Goal: Information Seeking & Learning: Learn about a topic

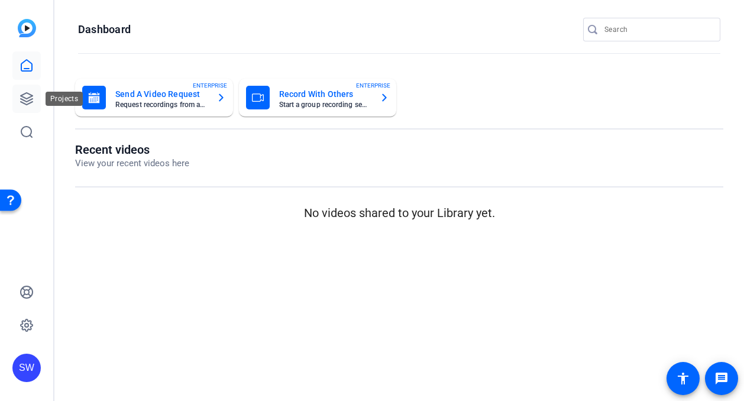
click at [24, 100] on icon at bounding box center [27, 99] width 14 height 14
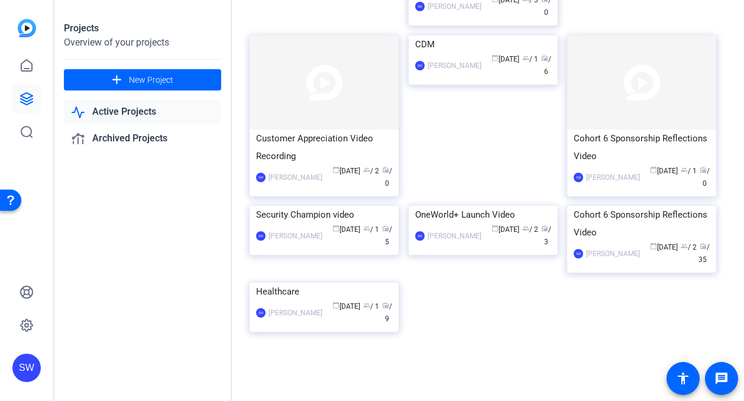
scroll to position [380, 0]
click at [320, 327] on mat-card-content "Healthcare SW [PERSON_NAME] calendar_today [DATE] group / 1 radio / 9" at bounding box center [324, 309] width 155 height 52
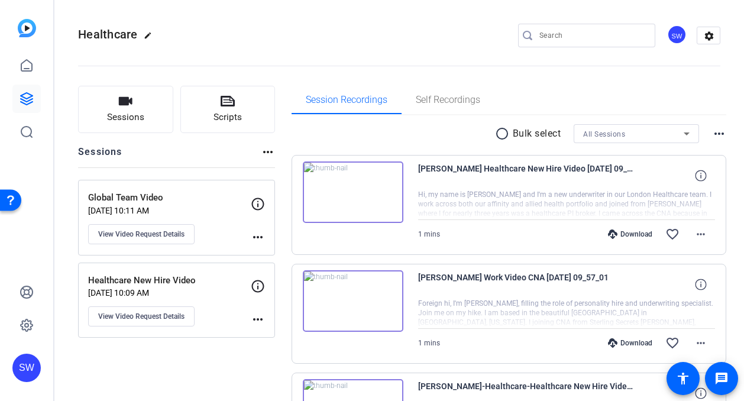
click at [350, 192] on img at bounding box center [353, 191] width 100 height 61
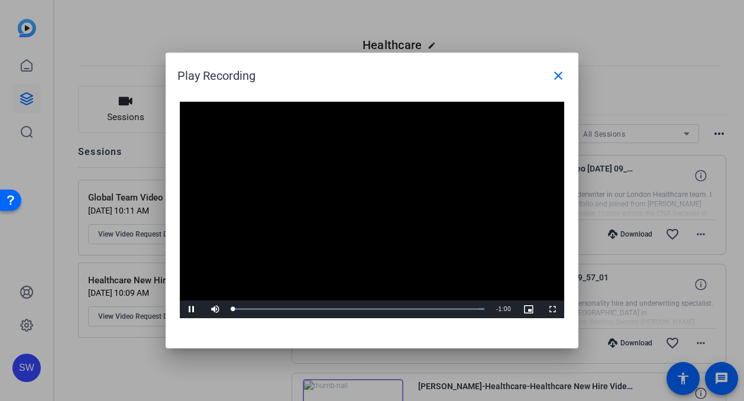
click at [358, 203] on video "Video Player" at bounding box center [372, 210] width 384 height 216
click at [190, 309] on span "Video Player" at bounding box center [192, 309] width 24 height 0
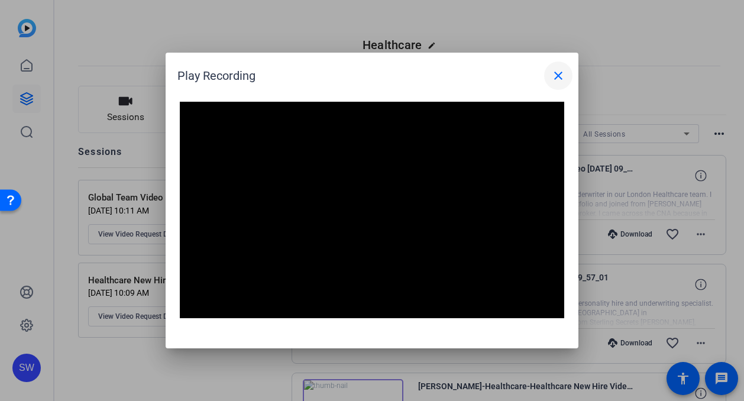
click at [557, 74] on mat-icon "close" at bounding box center [558, 76] width 14 height 14
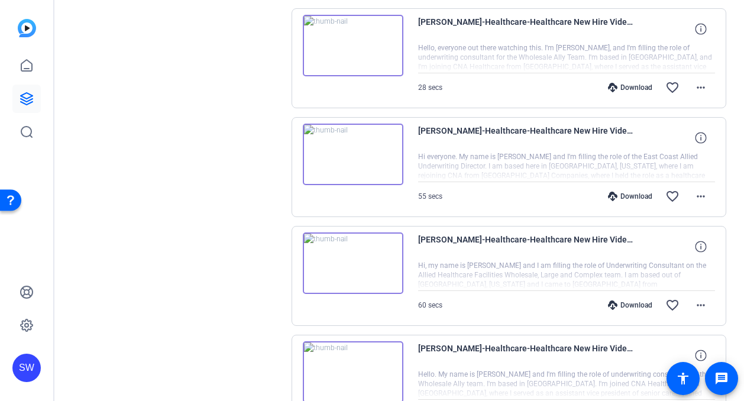
scroll to position [591, 0]
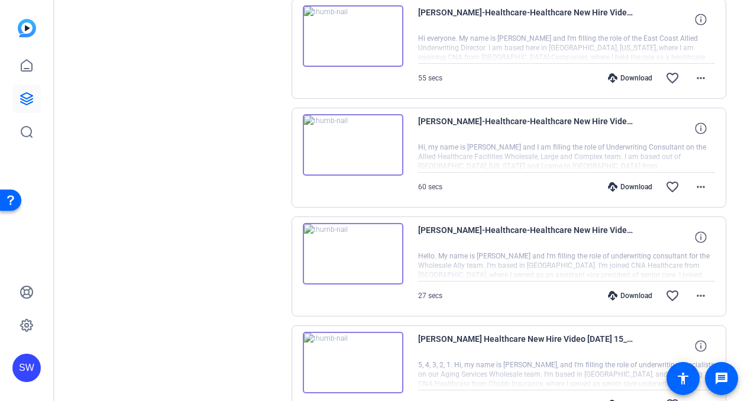
drag, startPoint x: 381, startPoint y: 347, endPoint x: 411, endPoint y: 392, distance: 54.4
click at [411, 392] on div "[PERSON_NAME] Healthcare New Hire Video [DATE] 15_03_58 5, 4, 3, 2, 1. Hi, my n…" at bounding box center [508, 375] width 435 height 100
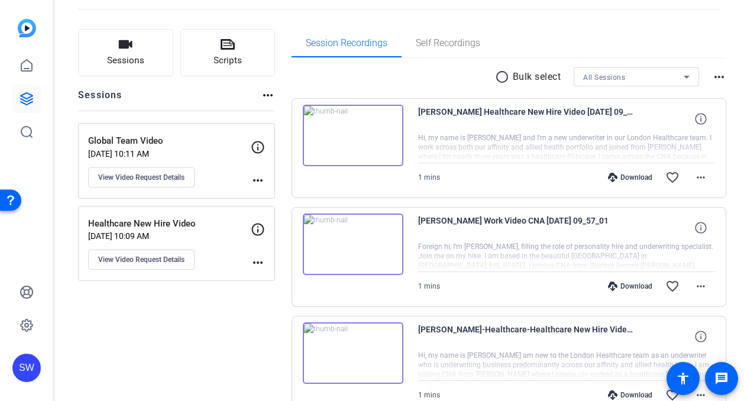
scroll to position [3, 0]
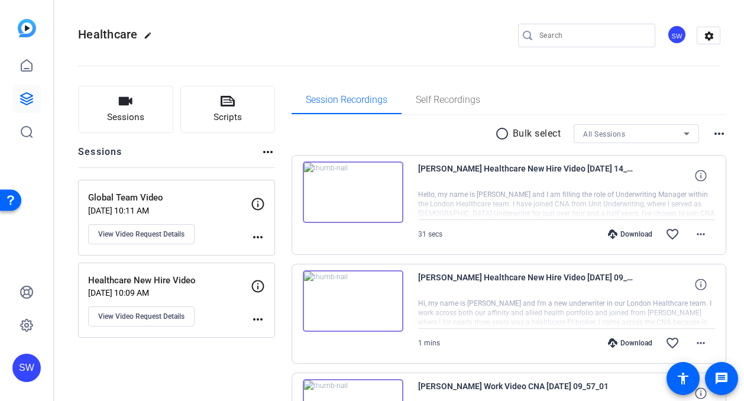
click at [350, 191] on img at bounding box center [353, 191] width 100 height 61
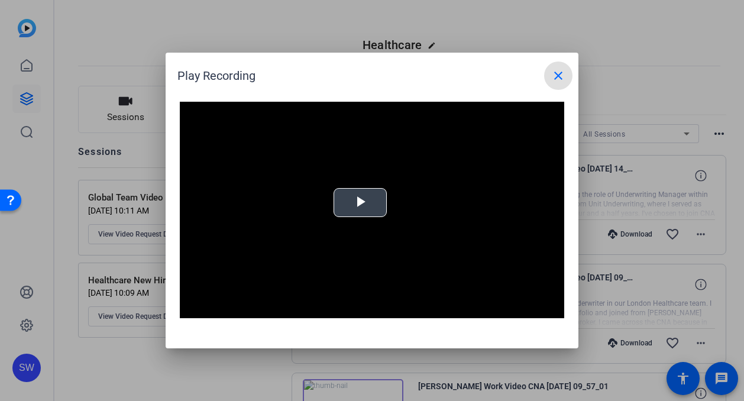
click at [360, 203] on span "Video Player" at bounding box center [360, 203] width 0 height 0
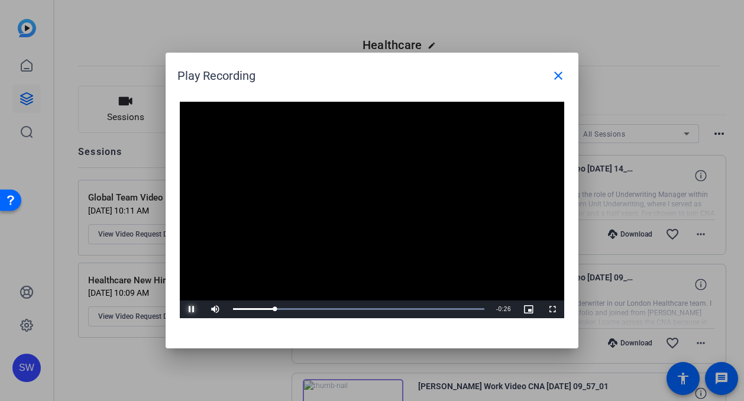
drag, startPoint x: 192, startPoint y: 306, endPoint x: 217, endPoint y: 286, distance: 31.9
click at [192, 309] on span "Video Player" at bounding box center [192, 309] width 24 height 0
click at [563, 76] on mat-icon "close" at bounding box center [558, 76] width 14 height 14
